Goal: Book appointment/travel/reservation

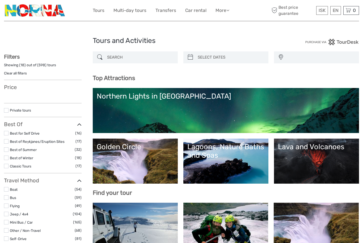
select select
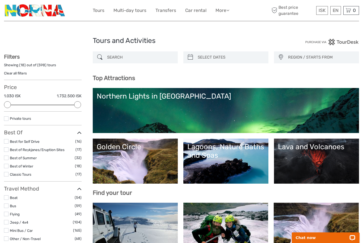
click at [167, 10] on link "Transfers" at bounding box center [165, 11] width 21 height 8
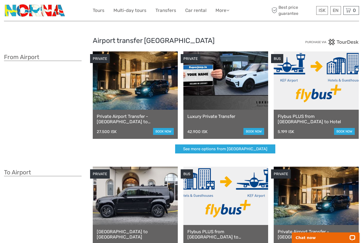
click at [341, 117] on link "Flybus PLUS from Keflavik Airport to Hotel" at bounding box center [315, 119] width 77 height 11
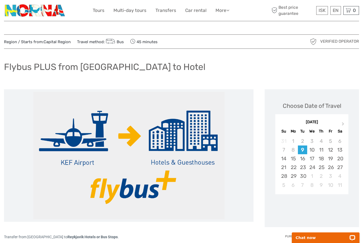
click at [312, 149] on div "10" at bounding box center [311, 150] width 9 height 9
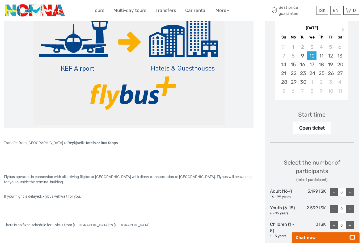
scroll to position [94, 0]
click at [322, 126] on div "Open ticket" at bounding box center [311, 128] width 37 height 12
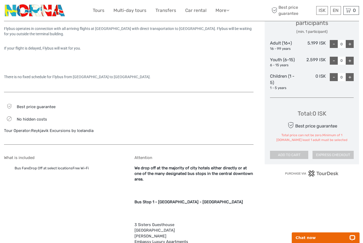
scroll to position [260, 0]
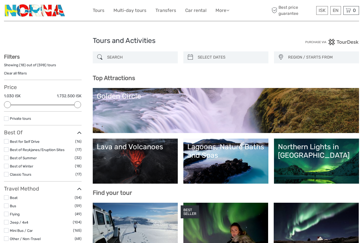
select select
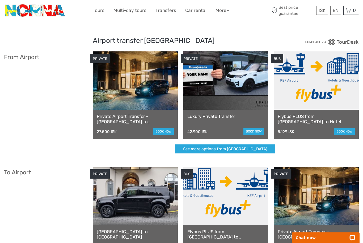
click at [54, 11] on img at bounding box center [35, 10] width 62 height 13
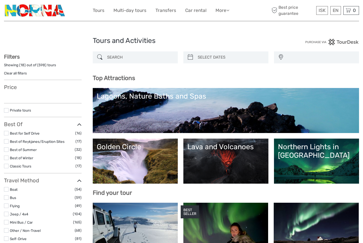
select select
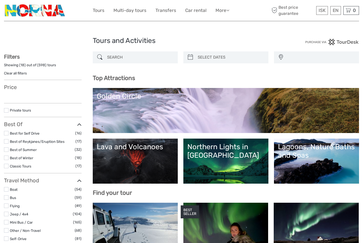
select select
